Goal: Transaction & Acquisition: Obtain resource

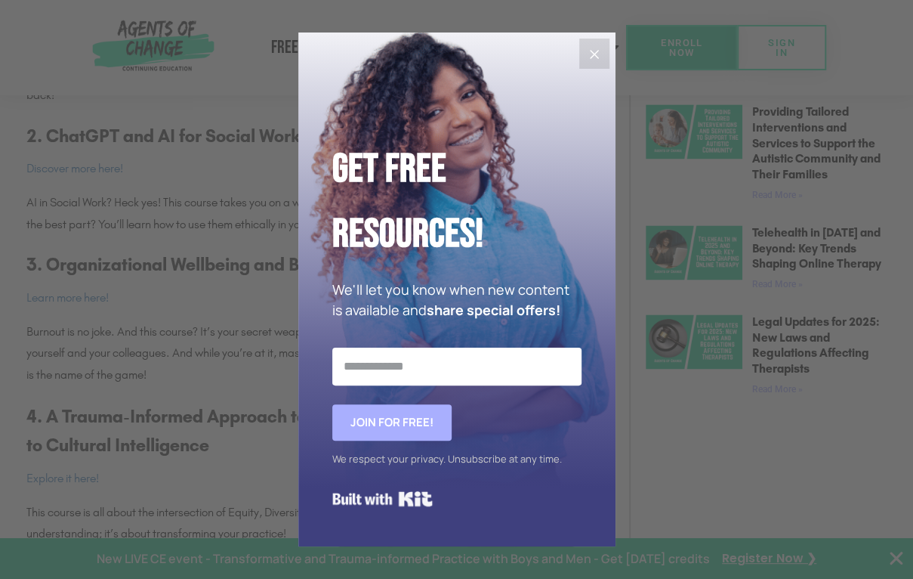
scroll to position [831, 0]
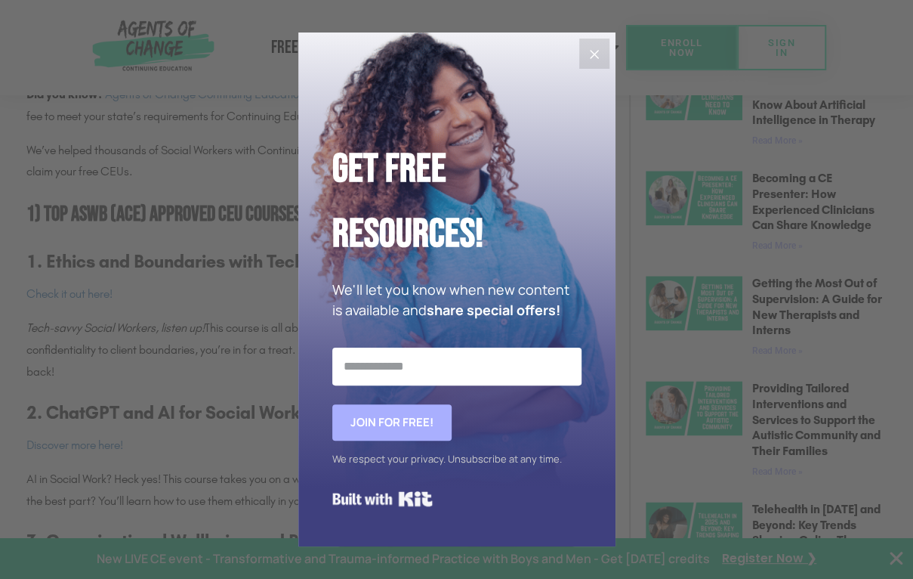
click at [594, 66] on button "Close" at bounding box center [594, 54] width 30 height 30
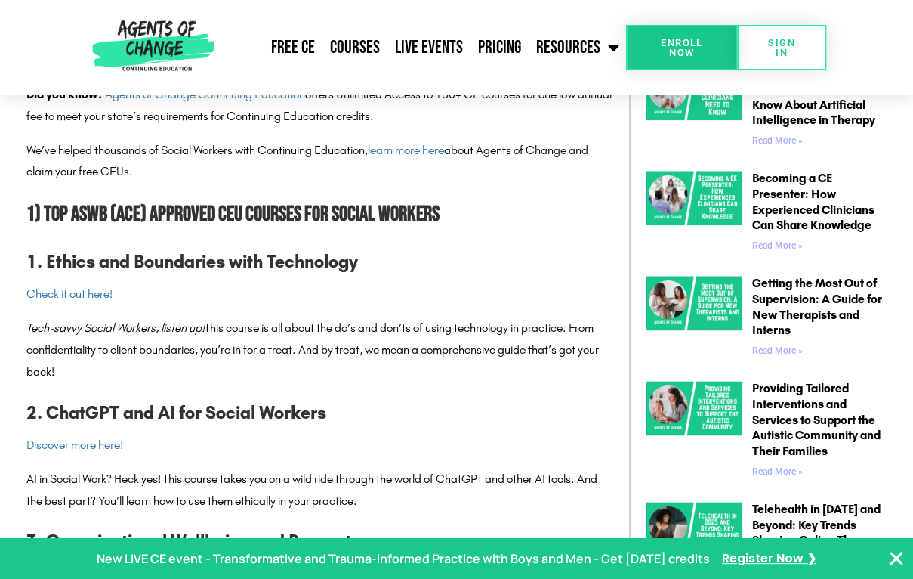
scroll to position [1107, 0]
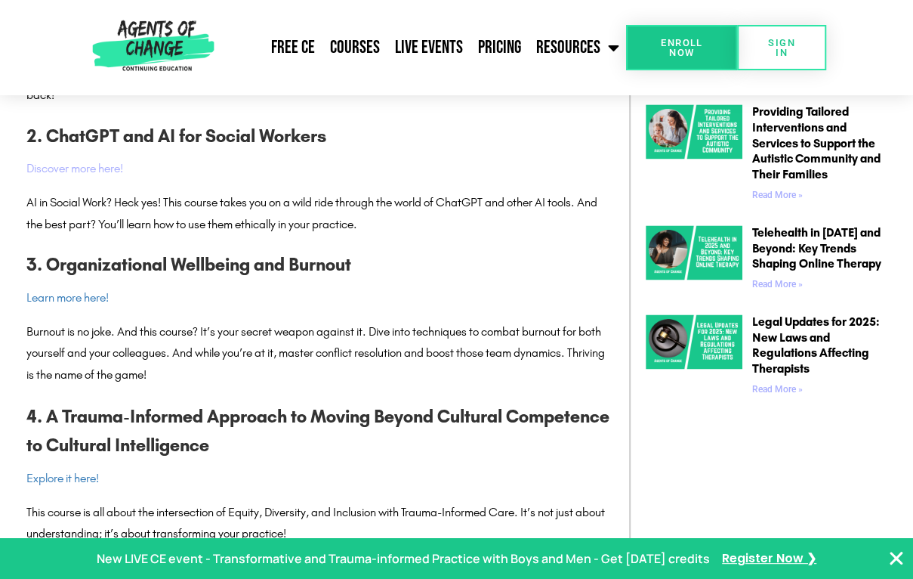
click at [70, 166] on link "Discover more here!" at bounding box center [74, 168] width 97 height 14
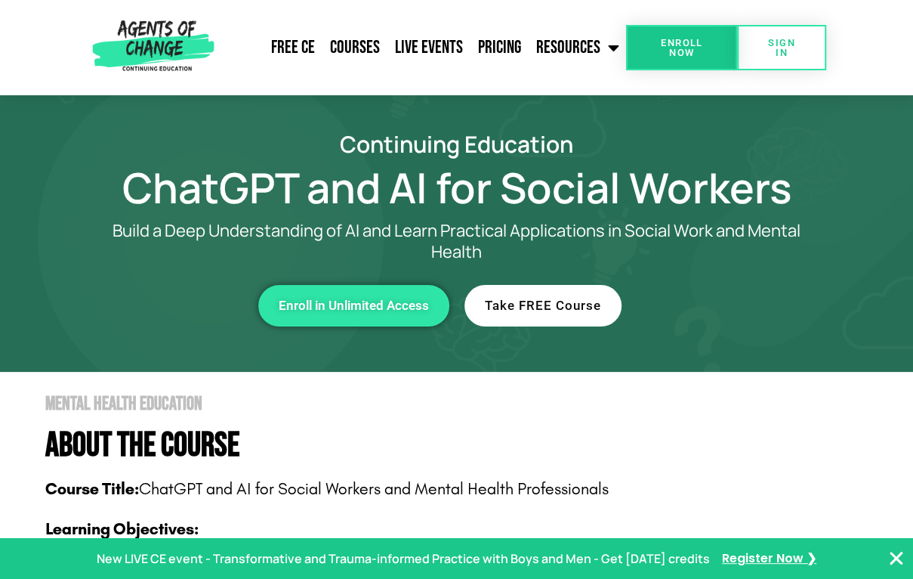
click at [260, 110] on section "Continuing Education ChatGPT and AI for Social Workers Build a Deep Understandi…" at bounding box center [456, 233] width 913 height 276
click at [342, 304] on span "Enroll in Unlimited Access" at bounding box center [354, 305] width 150 height 13
click at [545, 310] on span "Take FREE Course" at bounding box center [543, 305] width 116 height 13
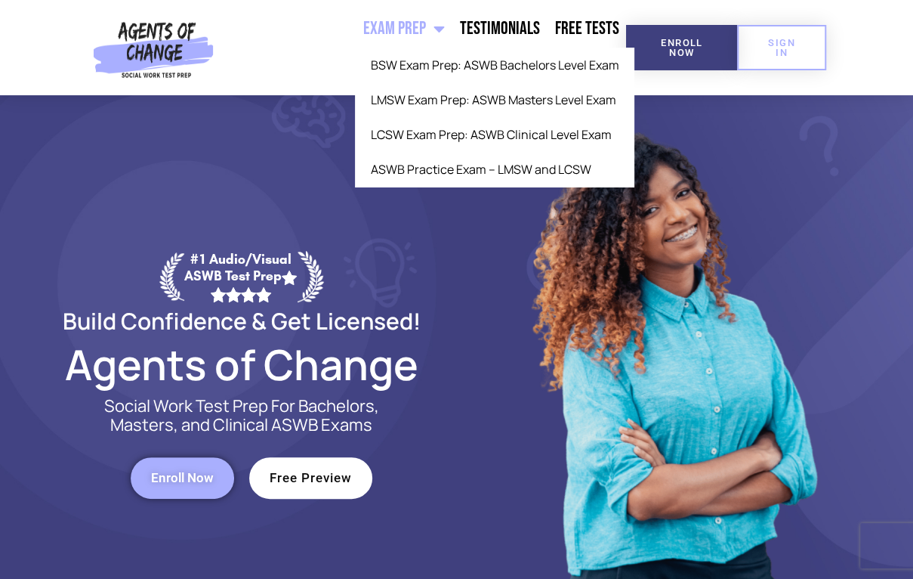
click at [481, 341] on div at bounding box center [672, 378] width 431 height 567
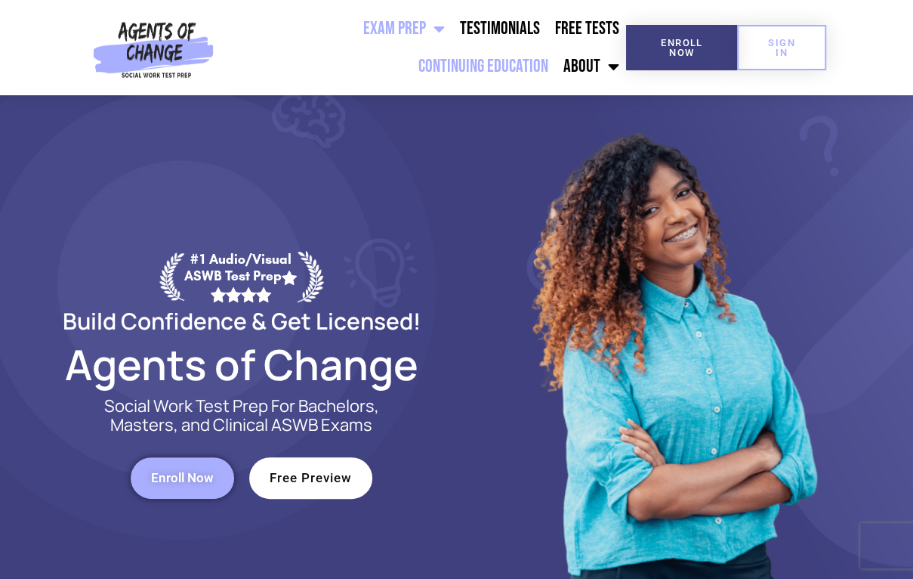
click at [488, 67] on link "Continuing Education" at bounding box center [482, 67] width 145 height 38
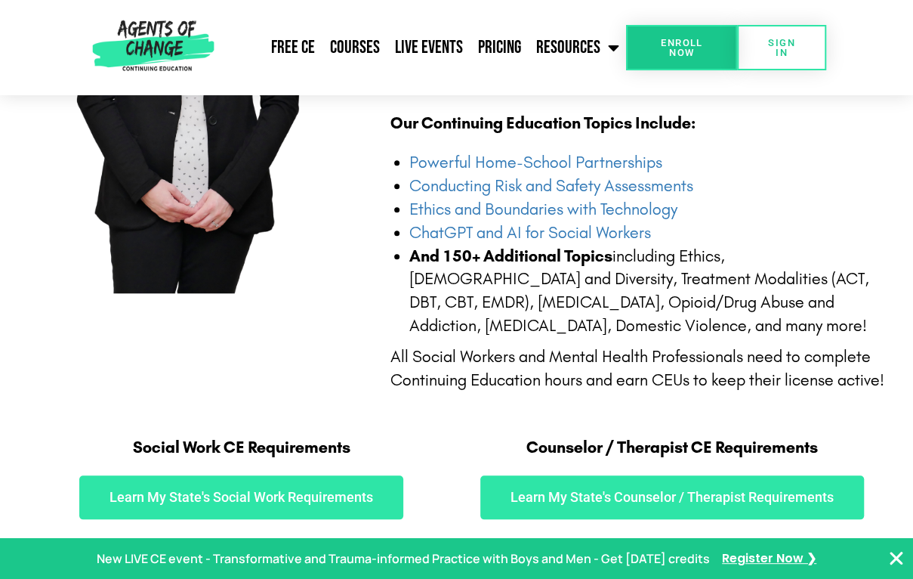
scroll to position [831, 0]
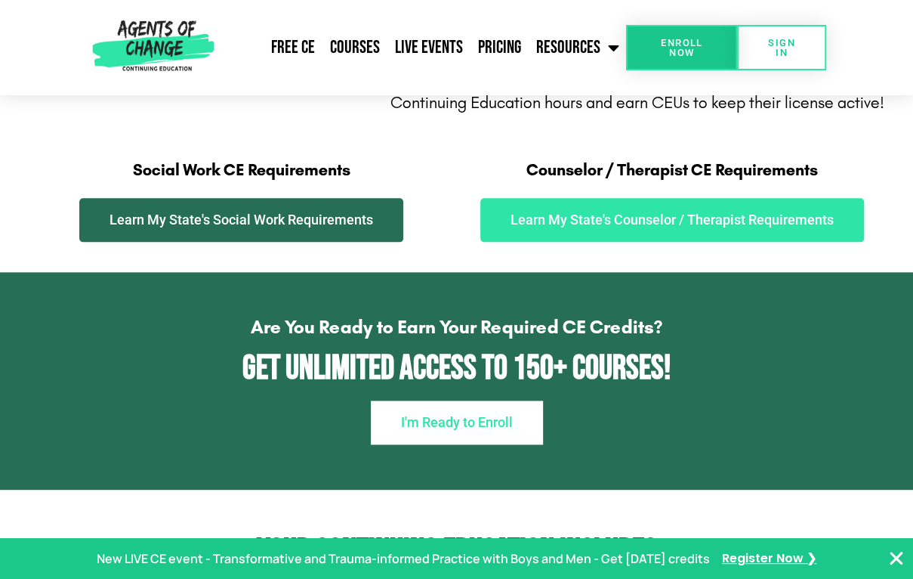
click at [190, 224] on span "Learn My State's Social Work Requirements" at bounding box center [242, 220] width 264 height 14
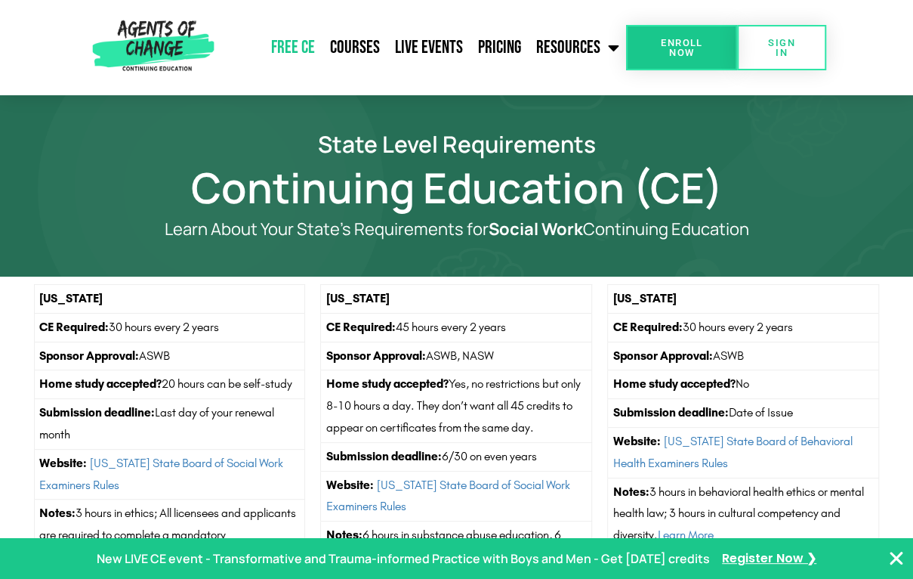
click at [291, 45] on link "Free CE" at bounding box center [292, 48] width 59 height 38
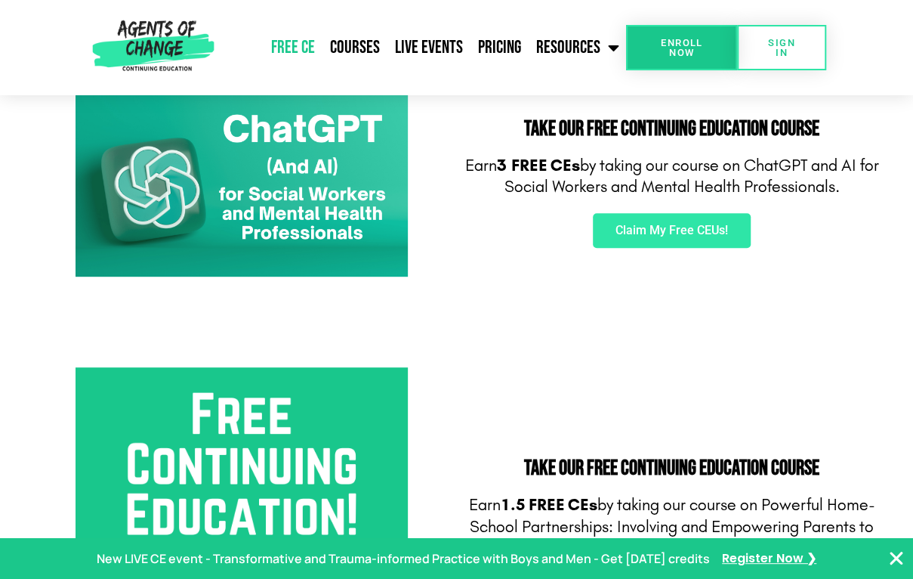
scroll to position [276, 0]
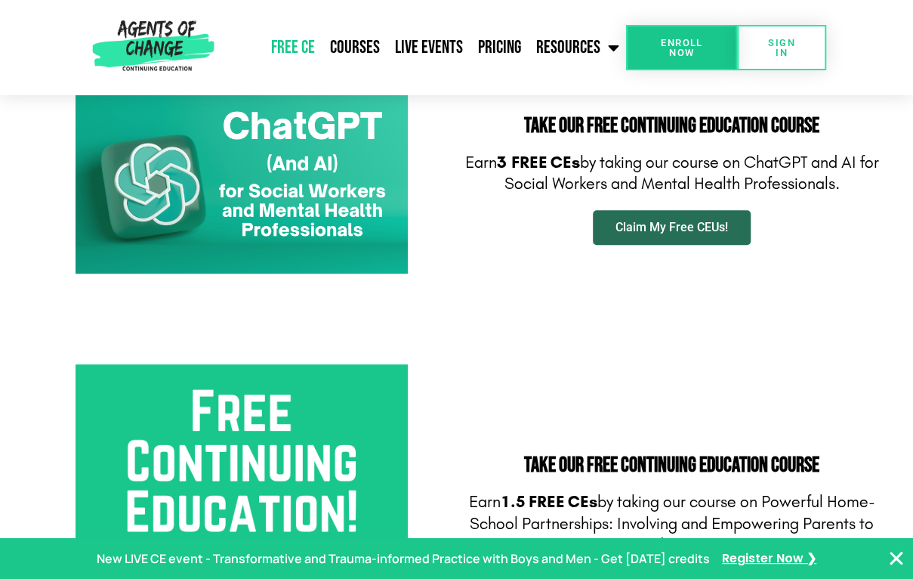
click at [660, 225] on span "Claim My Free CEUs!" at bounding box center [672, 227] width 113 height 12
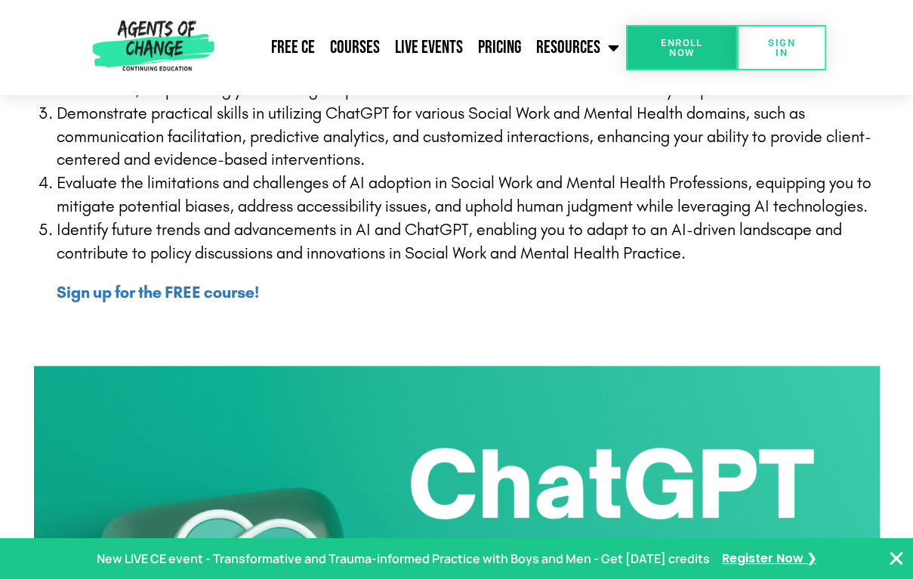
scroll to position [554, 0]
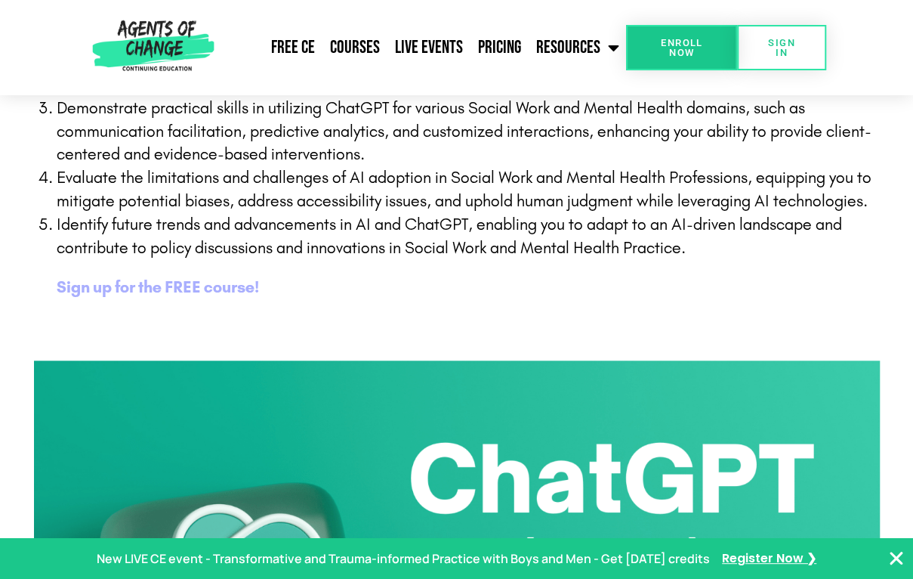
click at [137, 290] on b "Sign up for the FREE course!" at bounding box center [158, 287] width 202 height 20
